Goal: Information Seeking & Learning: Check status

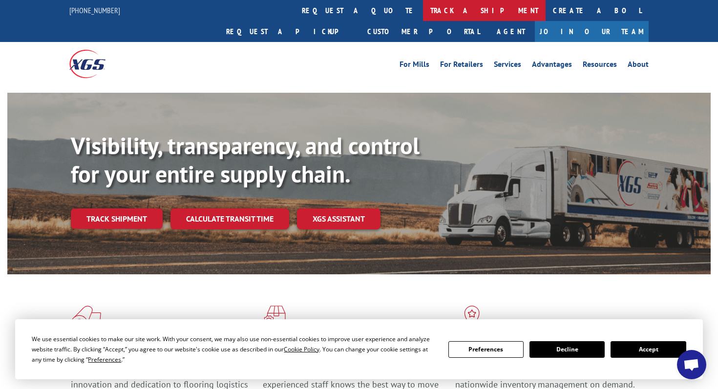
click at [423, 14] on link "track a shipment" at bounding box center [484, 10] width 123 height 21
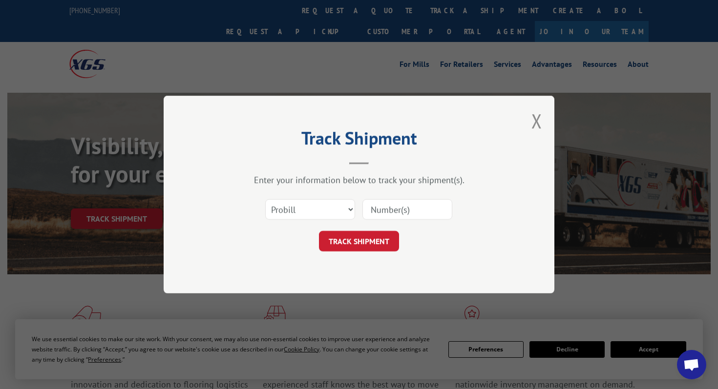
click at [373, 205] on input at bounding box center [407, 209] width 90 height 21
paste input "17688789"
type input "17688789"
click button "TRACK SHIPMENT" at bounding box center [359, 241] width 80 height 21
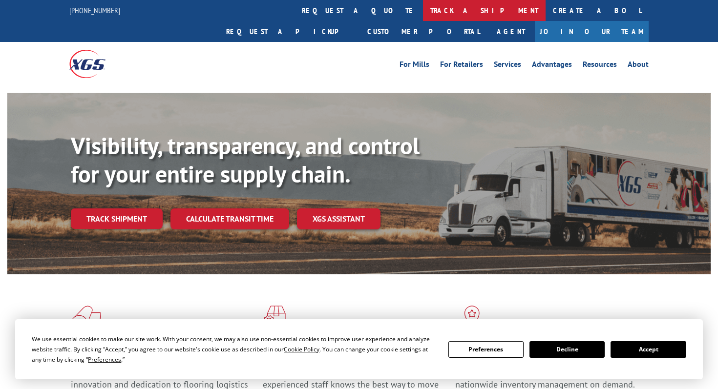
click at [423, 15] on link "track a shipment" at bounding box center [484, 10] width 123 height 21
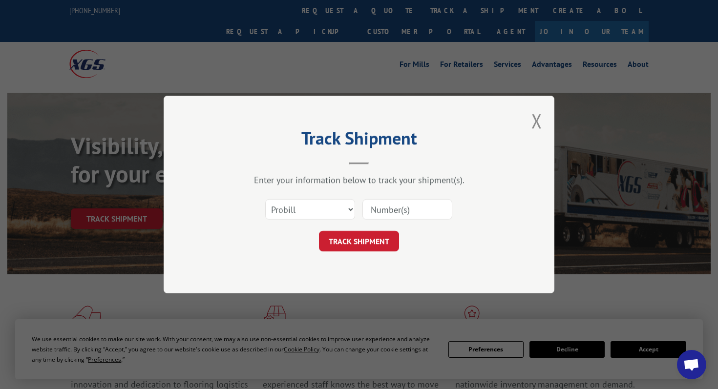
click at [380, 204] on input at bounding box center [407, 209] width 90 height 21
paste input "17673163"
type input "17673163"
click button "TRACK SHIPMENT" at bounding box center [359, 241] width 80 height 21
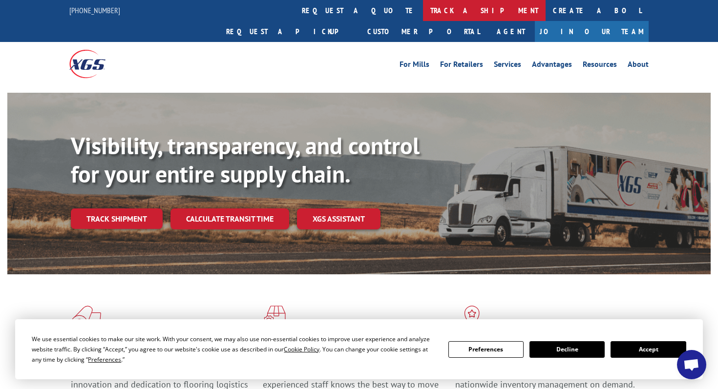
click at [423, 9] on link "track a shipment" at bounding box center [484, 10] width 123 height 21
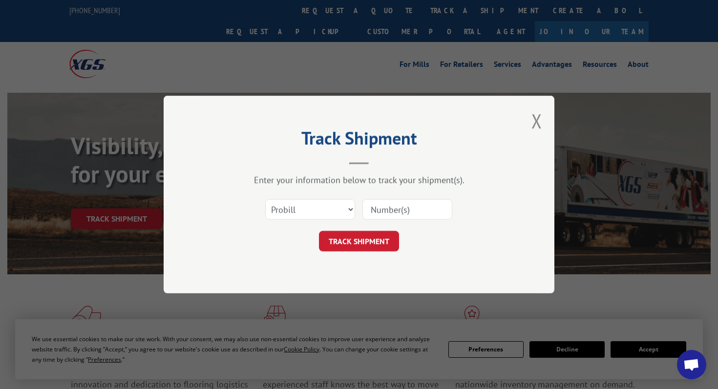
click at [396, 207] on input at bounding box center [407, 209] width 90 height 21
paste input "17673432"
type input "17673432"
click button "TRACK SHIPMENT" at bounding box center [359, 241] width 80 height 21
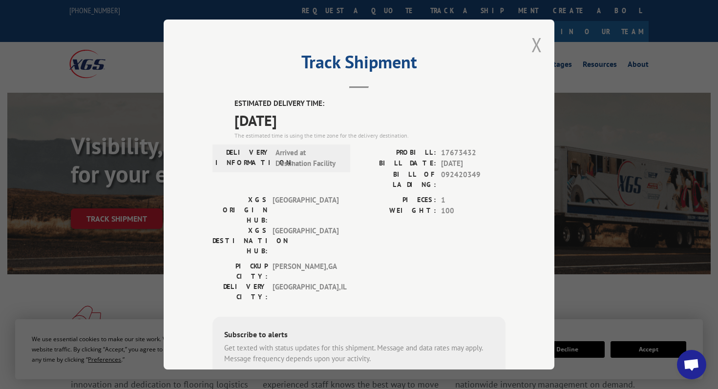
click at [533, 50] on button "Close modal" at bounding box center [536, 45] width 11 height 26
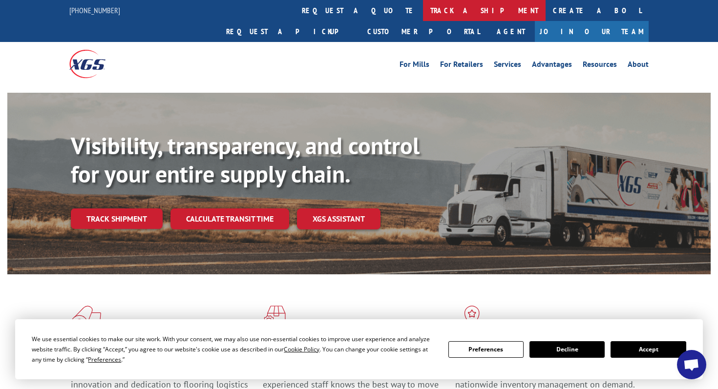
click at [423, 11] on link "track a shipment" at bounding box center [484, 10] width 123 height 21
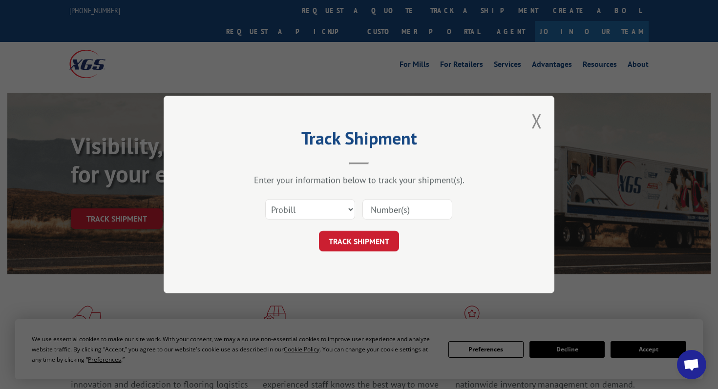
click at [410, 202] on input at bounding box center [407, 209] width 90 height 21
paste input "372874"
type input "372874"
click at [328, 199] on select "Select category... Probill BOL PO" at bounding box center [310, 209] width 90 height 21
select select "bol"
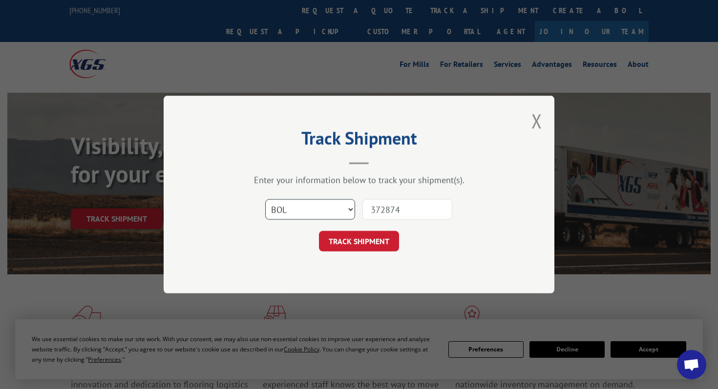
click at [265, 199] on select "Select category... Probill BOL PO" at bounding box center [310, 209] width 90 height 21
click at [351, 241] on button "TRACK SHIPMENT" at bounding box center [359, 241] width 80 height 21
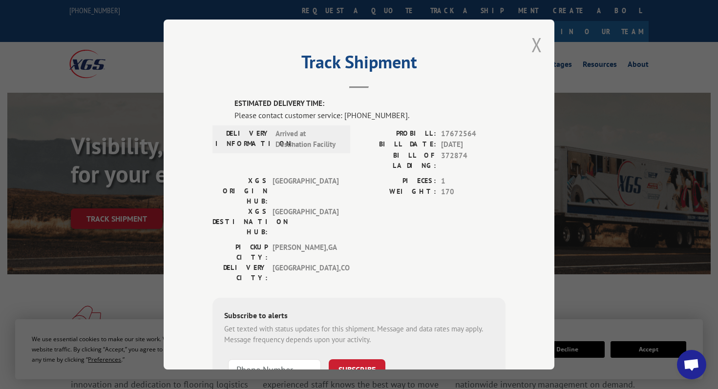
click at [538, 51] on button "Close modal" at bounding box center [536, 45] width 11 height 26
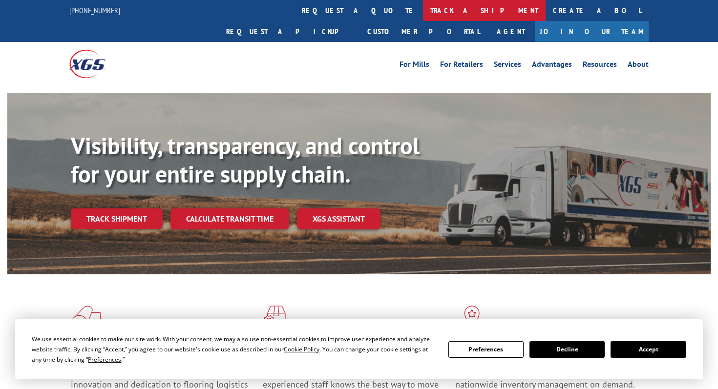
click at [423, 18] on link "track a shipment" at bounding box center [484, 10] width 123 height 21
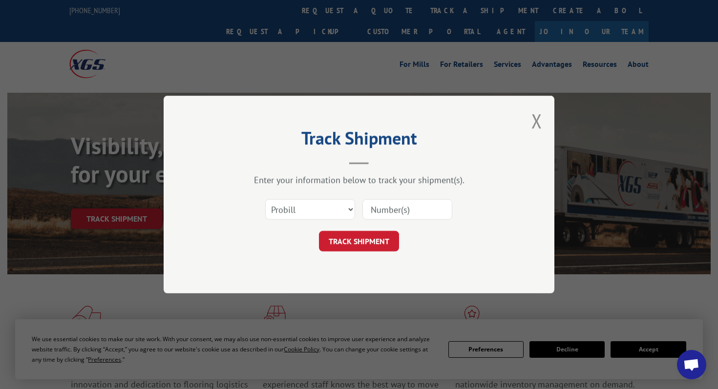
click at [387, 213] on input at bounding box center [407, 209] width 90 height 21
paste input "6874897"
type input "6874897"
click at [328, 206] on select "Select category... Probill BOL PO" at bounding box center [310, 209] width 90 height 21
select select "bol"
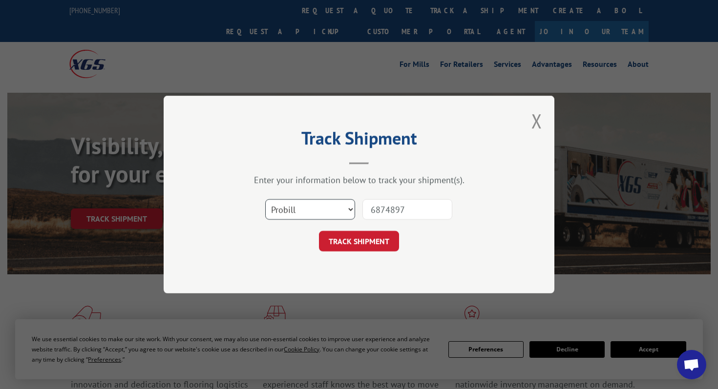
click at [265, 199] on select "Select category... Probill BOL PO" at bounding box center [310, 209] width 90 height 21
click at [355, 236] on button "TRACK SHIPMENT" at bounding box center [359, 241] width 80 height 21
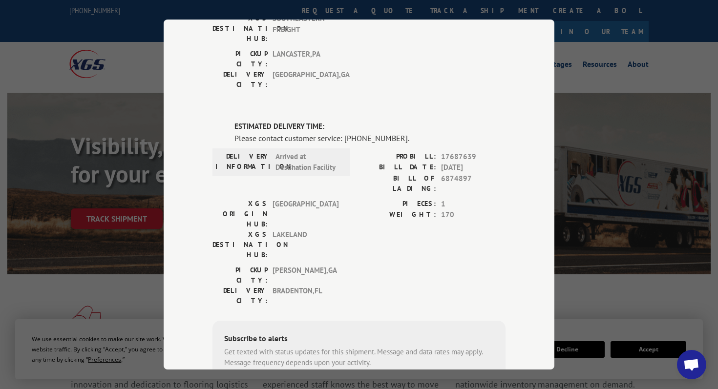
scroll to position [190, 0]
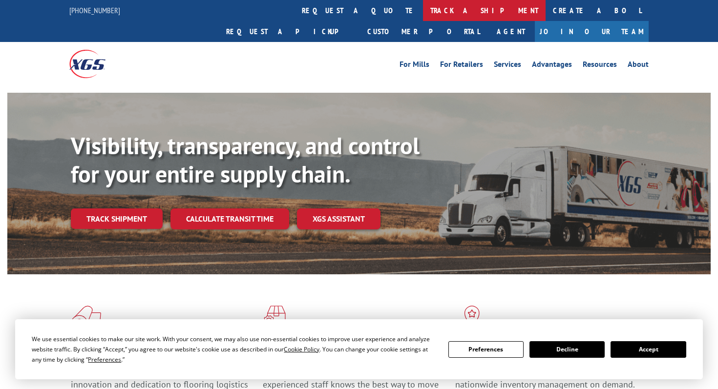
click at [423, 16] on link "track a shipment" at bounding box center [484, 10] width 123 height 21
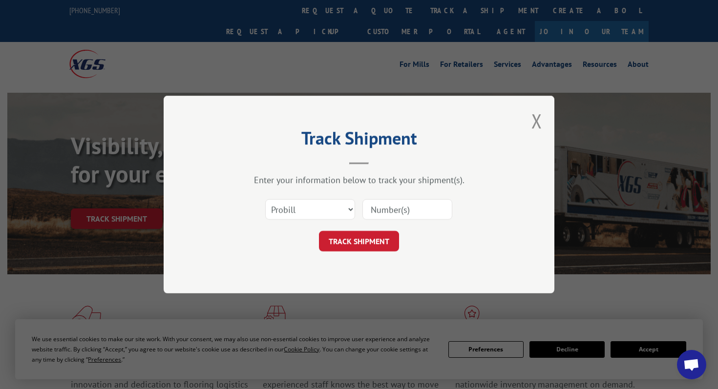
click at [425, 209] on input at bounding box center [407, 209] width 90 height 21
paste input "17386498"
type input "17386498"
click button "TRACK SHIPMENT" at bounding box center [359, 241] width 80 height 21
